Goal: Task Accomplishment & Management: Use online tool/utility

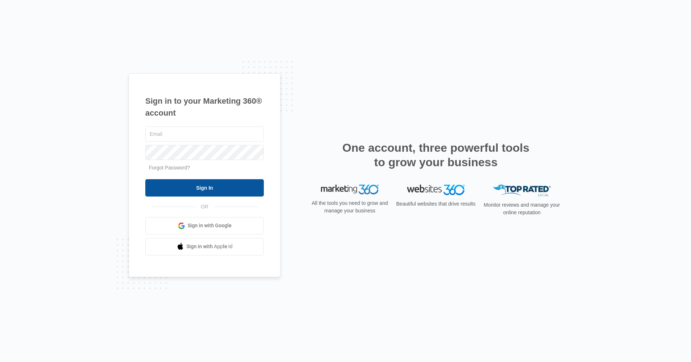
type input "[EMAIL_ADDRESS][DOMAIN_NAME]"
click at [240, 185] on input "Sign In" at bounding box center [204, 187] width 118 height 17
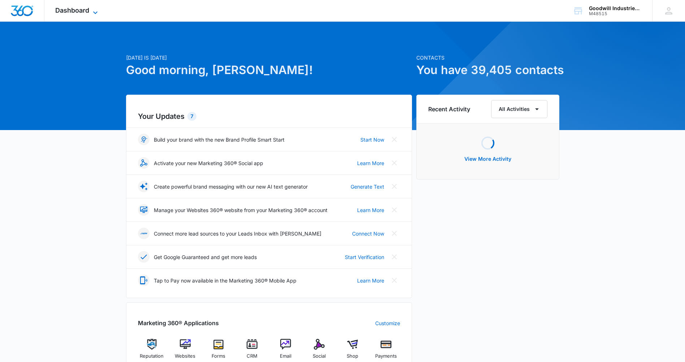
click at [94, 8] on icon at bounding box center [95, 12] width 9 height 9
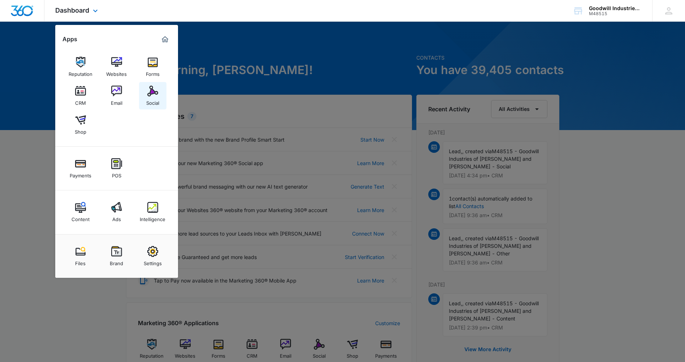
click at [148, 92] on img at bounding box center [152, 91] width 11 height 11
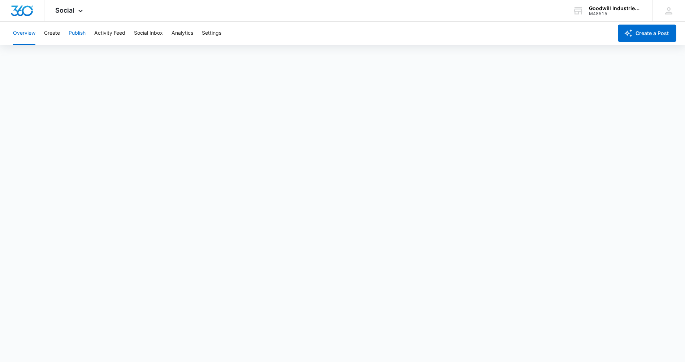
click at [81, 34] on button "Publish" at bounding box center [77, 33] width 17 height 23
click at [78, 8] on icon at bounding box center [80, 12] width 9 height 9
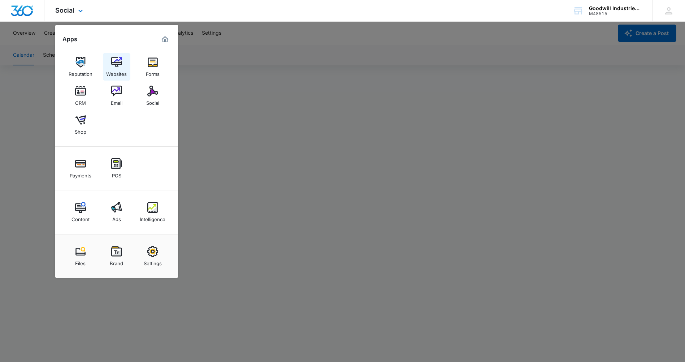
click at [120, 68] on div "Websites" at bounding box center [116, 72] width 21 height 9
